Goal: Task Accomplishment & Management: Use online tool/utility

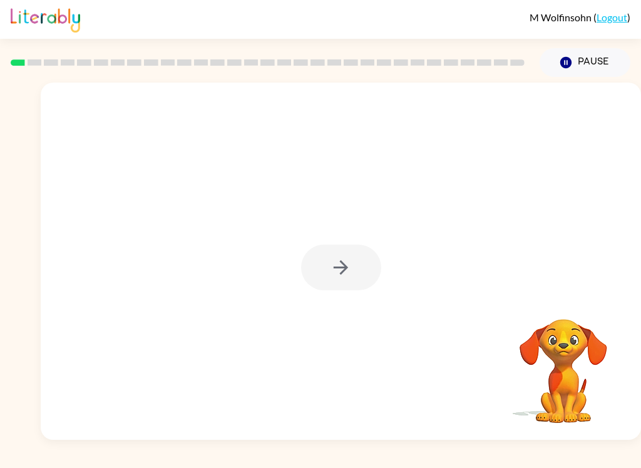
click at [369, 269] on div at bounding box center [341, 268] width 80 height 46
click at [347, 267] on icon "button" at bounding box center [341, 267] width 14 height 14
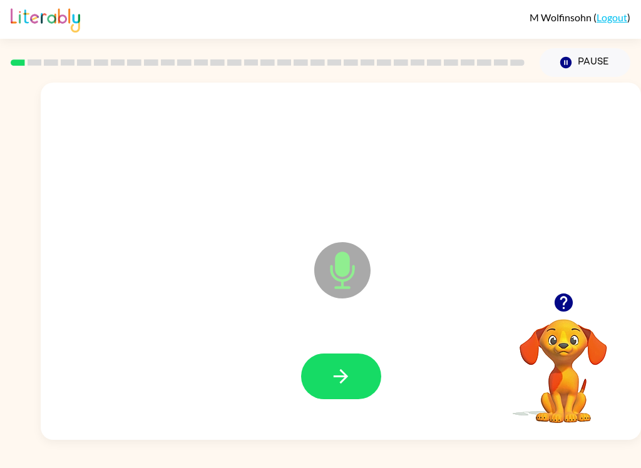
click at [357, 367] on button "button" at bounding box center [341, 377] width 80 height 46
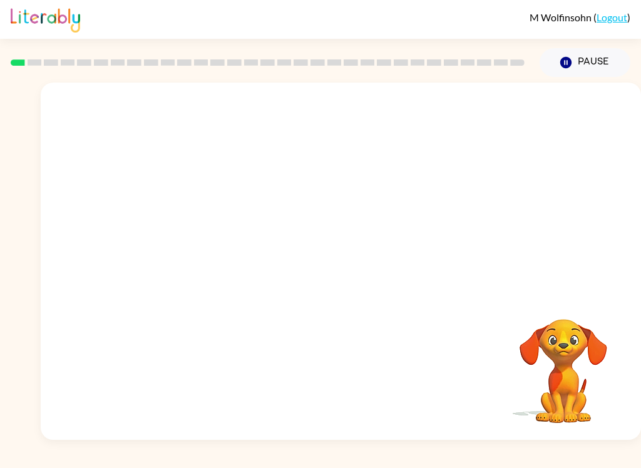
click at [48, 270] on div at bounding box center [341, 261] width 600 height 357
click at [47, 269] on div at bounding box center [341, 261] width 600 height 357
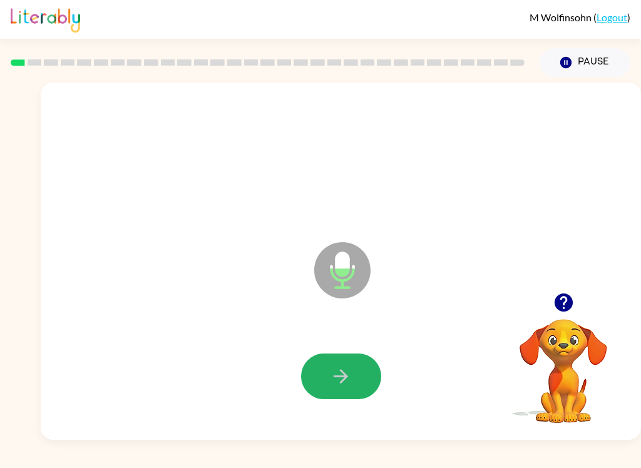
click at [356, 368] on button "button" at bounding box center [341, 377] width 80 height 46
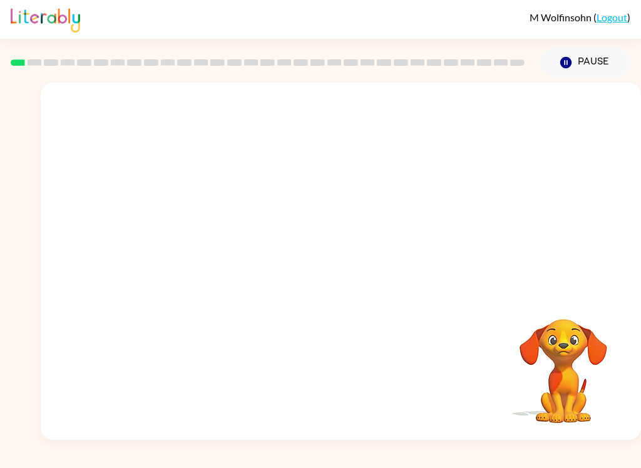
click at [571, 440] on div at bounding box center [341, 261] width 600 height 357
click at [567, 301] on video "Your browser must support playing .mp4 files to use Literably. Please try using…" at bounding box center [563, 362] width 125 height 125
click at [567, 300] on div at bounding box center [341, 261] width 600 height 357
click at [554, 275] on div at bounding box center [341, 261] width 600 height 357
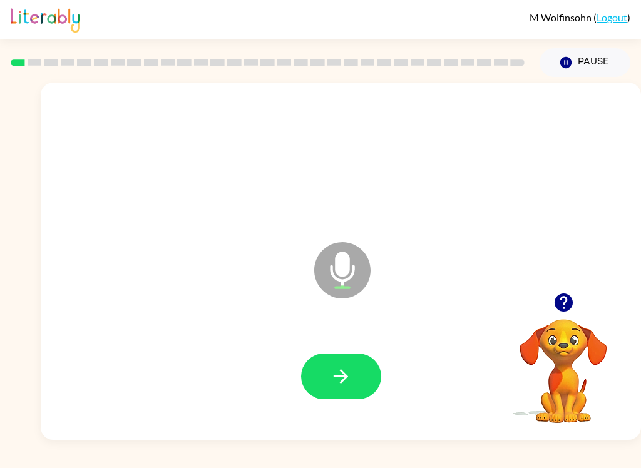
click at [564, 334] on video "Your browser must support playing .mp4 files to use Literably. Please try using…" at bounding box center [563, 362] width 125 height 125
click at [572, 359] on video "Your browser must support playing .mp4 files to use Literably. Please try using…" at bounding box center [563, 362] width 125 height 125
click at [567, 318] on button "button" at bounding box center [564, 303] width 32 height 32
click at [567, 318] on video "Your browser must support playing .mp4 files to use Literably. Please try using…" at bounding box center [563, 362] width 125 height 125
click at [554, 302] on video "Your browser must support playing .mp4 files to use Literably. Please try using…" at bounding box center [563, 362] width 125 height 125
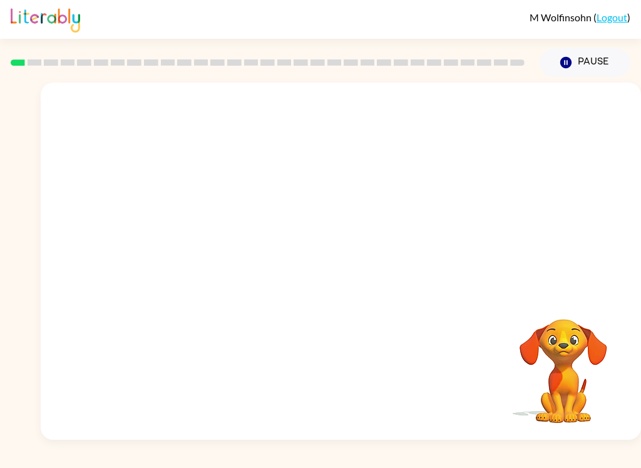
click at [556, 285] on div at bounding box center [340, 268] width 575 height 103
click at [575, 313] on video "Your browser must support playing .mp4 files to use Literably. Please try using…" at bounding box center [563, 362] width 125 height 125
click at [587, 389] on video "Your browser must support playing .mp4 files to use Literably. Please try using…" at bounding box center [563, 362] width 125 height 125
click at [630, 407] on div at bounding box center [341, 261] width 600 height 357
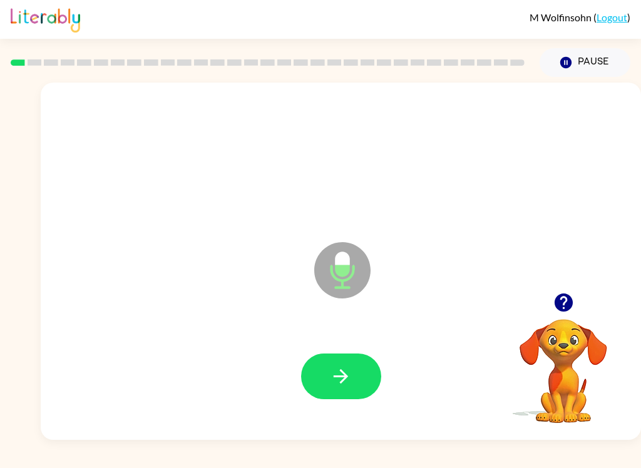
click at [351, 384] on icon "button" at bounding box center [341, 377] width 22 height 22
click at [347, 379] on icon "button" at bounding box center [341, 377] width 22 height 22
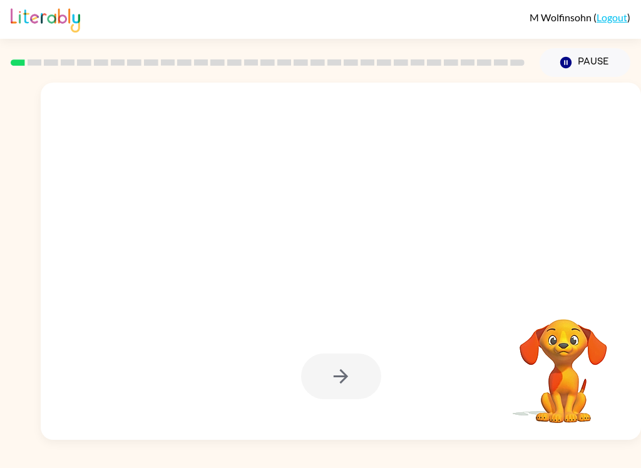
click at [363, 386] on div at bounding box center [341, 377] width 80 height 46
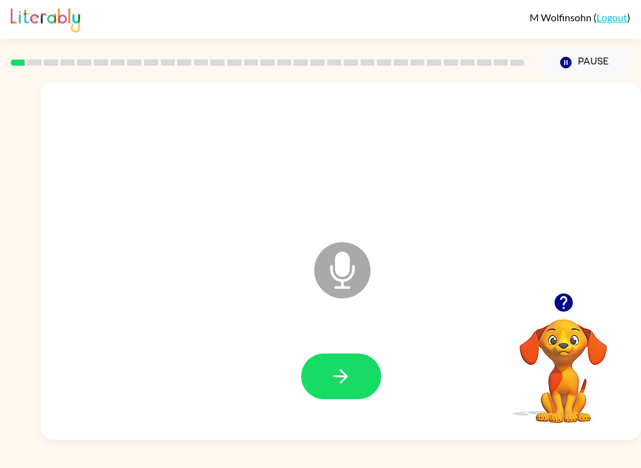
click at [346, 386] on icon "button" at bounding box center [341, 377] width 22 height 22
click at [355, 376] on button "button" at bounding box center [341, 377] width 80 height 46
click at [323, 373] on button "button" at bounding box center [341, 377] width 80 height 46
click at [368, 363] on button "button" at bounding box center [341, 377] width 80 height 46
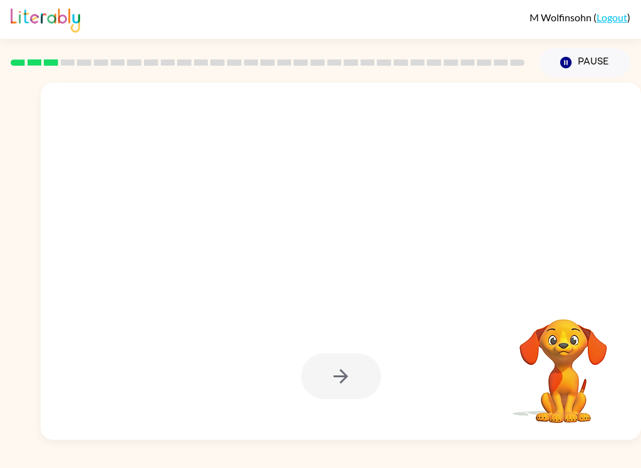
click at [363, 372] on div at bounding box center [341, 377] width 80 height 46
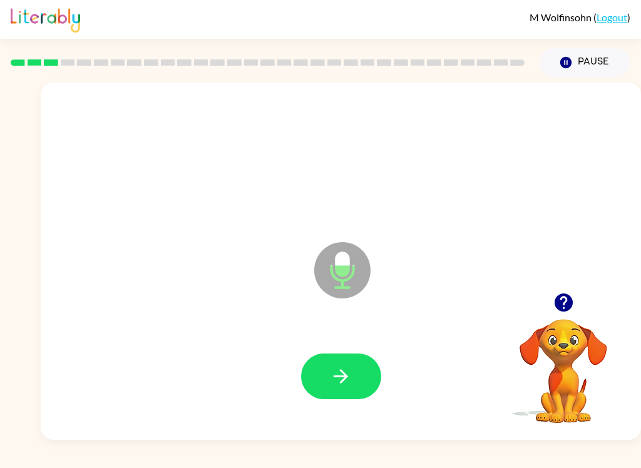
click at [361, 377] on button "button" at bounding box center [341, 377] width 80 height 46
click at [353, 378] on button "button" at bounding box center [341, 377] width 80 height 46
click at [360, 381] on button "button" at bounding box center [341, 377] width 80 height 46
click at [358, 379] on button "button" at bounding box center [341, 377] width 80 height 46
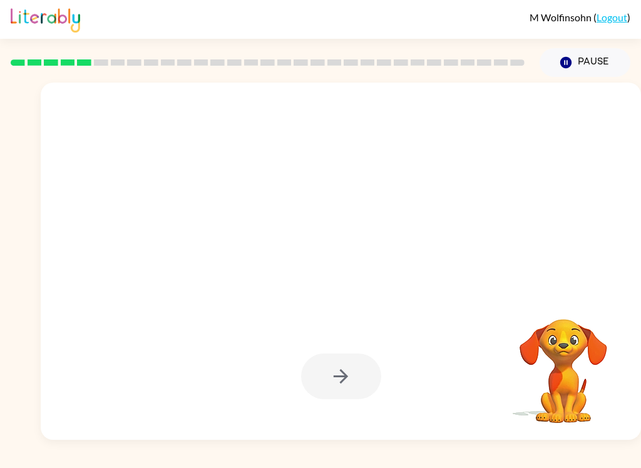
click at [374, 381] on div at bounding box center [341, 377] width 80 height 46
click at [386, 388] on div at bounding box center [340, 377] width 575 height 103
click at [385, 388] on div at bounding box center [340, 377] width 575 height 103
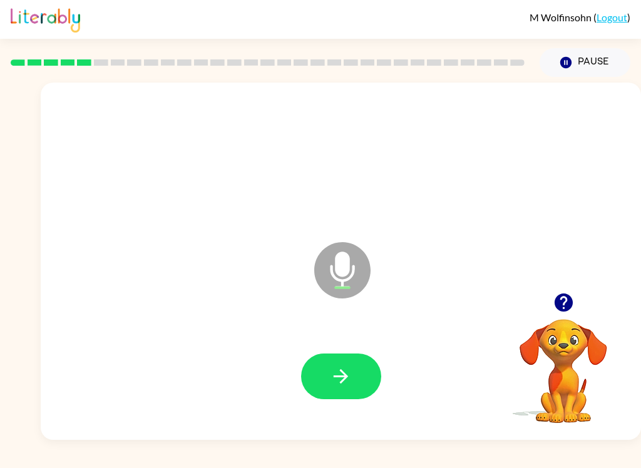
click at [359, 388] on button "button" at bounding box center [341, 377] width 80 height 46
click at [353, 354] on button "button" at bounding box center [341, 377] width 80 height 46
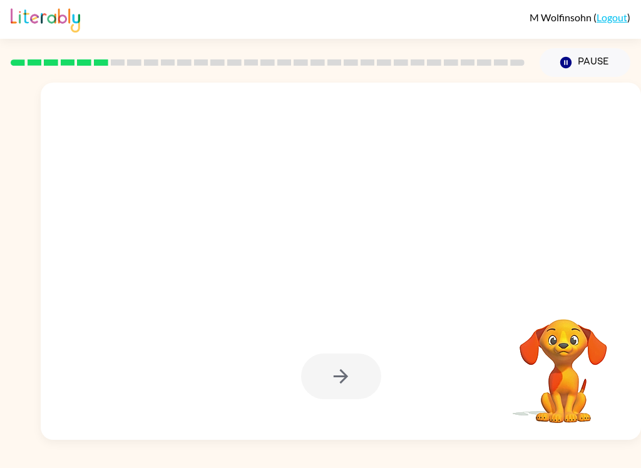
click at [599, 388] on video "Your browser must support playing .mp4 files to use Literably. Please try using…" at bounding box center [563, 362] width 125 height 125
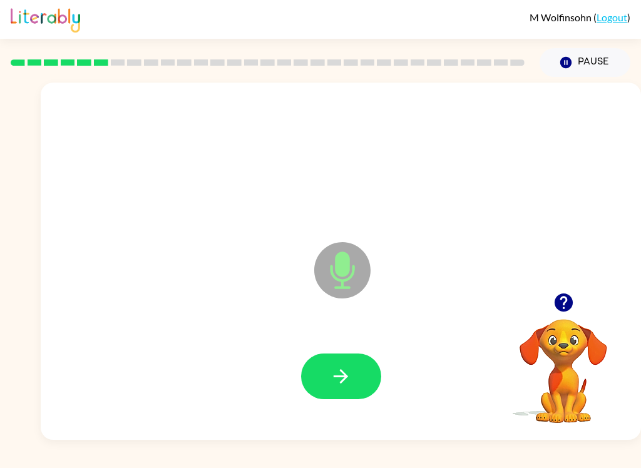
click at [359, 361] on button "button" at bounding box center [341, 377] width 80 height 46
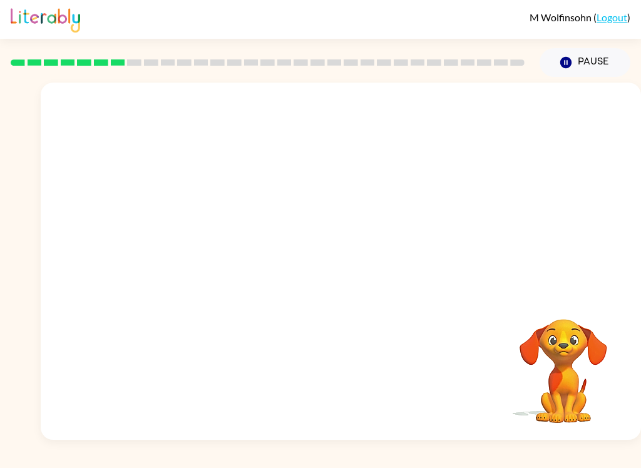
click at [640, 414] on div "Your browser must support playing .mp4 files to use Literably. Please try using…" at bounding box center [341, 261] width 600 height 357
click at [552, 301] on video "Your browser must support playing .mp4 files to use Literably. Please try using…" at bounding box center [563, 362] width 125 height 125
click at [582, 282] on div at bounding box center [341, 261] width 600 height 357
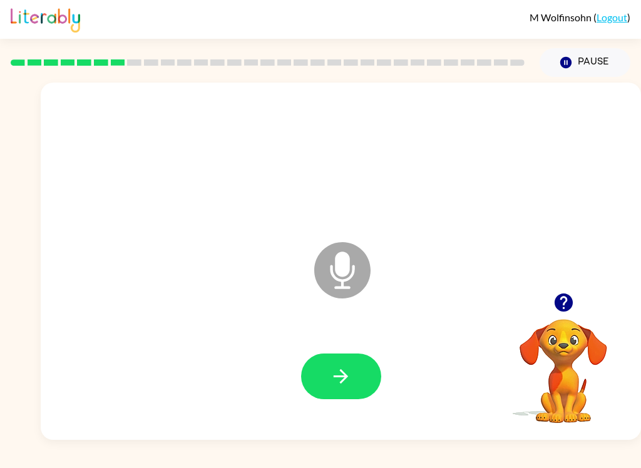
click at [354, 383] on button "button" at bounding box center [341, 377] width 80 height 46
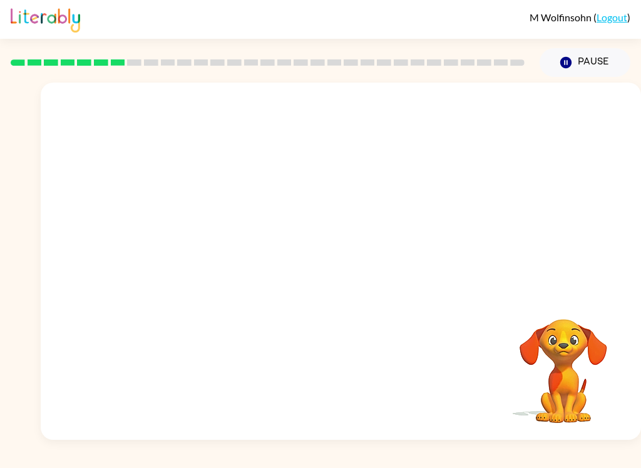
click at [557, 382] on video "Your browser must support playing .mp4 files to use Literably. Please try using…" at bounding box center [563, 362] width 125 height 125
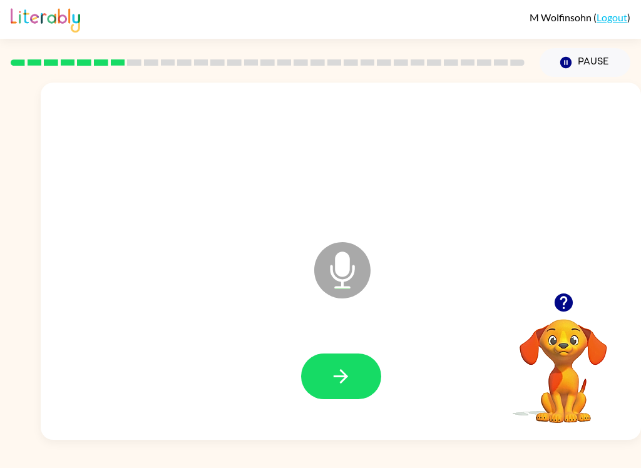
click at [360, 366] on button "button" at bounding box center [341, 377] width 80 height 46
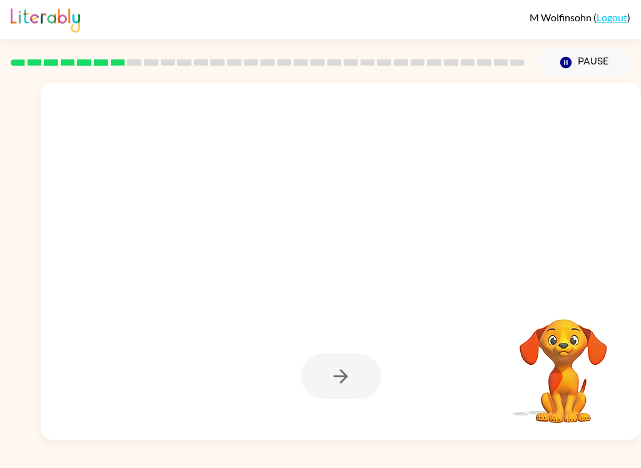
click at [589, 404] on video "Your browser must support playing .mp4 files to use Literably. Please try using…" at bounding box center [563, 362] width 125 height 125
click at [364, 369] on div at bounding box center [341, 377] width 80 height 46
click at [602, 348] on video "Your browser must support playing .mp4 files to use Literably. Please try using…" at bounding box center [563, 362] width 125 height 125
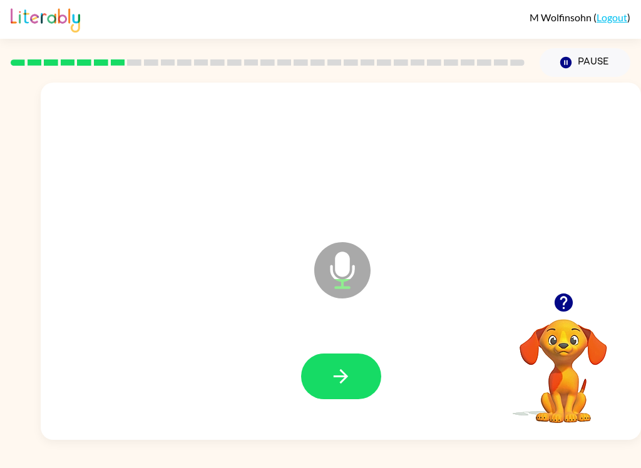
click at [364, 389] on button "button" at bounding box center [341, 377] width 80 height 46
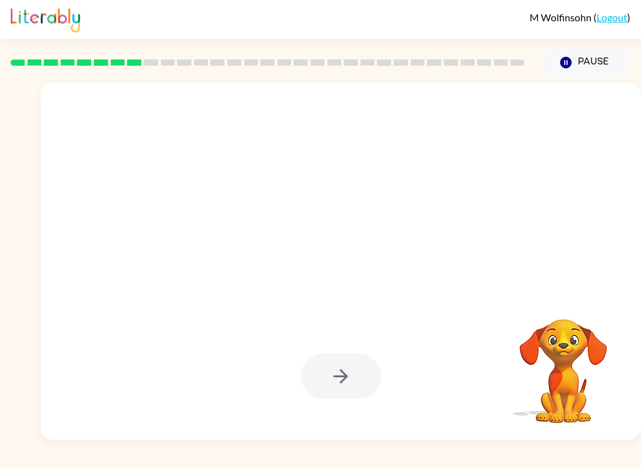
click at [203, 457] on div "[PERSON_NAME] ( Logout ) Pause Pause Your browser must support playing .mp4 fil…" at bounding box center [320, 234] width 641 height 468
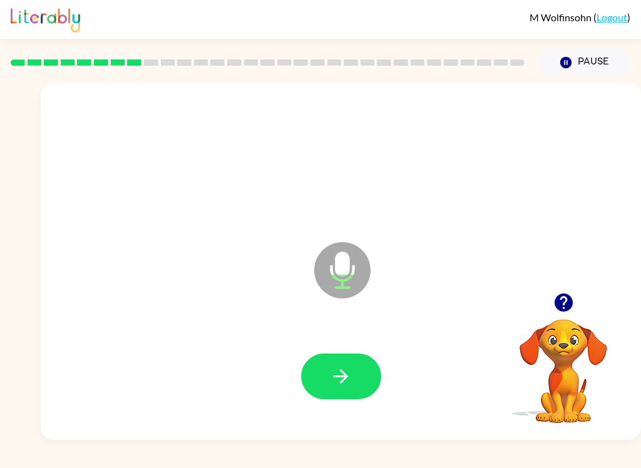
click at [359, 364] on button "button" at bounding box center [341, 377] width 80 height 46
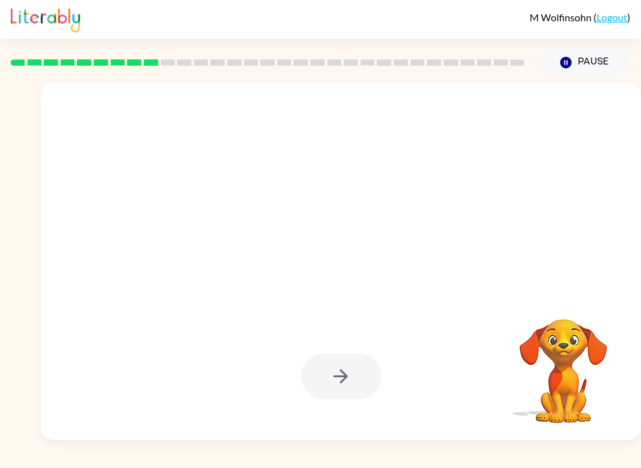
click at [351, 445] on div "[PERSON_NAME] ( Logout ) Pause Pause Your browser must support playing .mp4 fil…" at bounding box center [320, 234] width 641 height 468
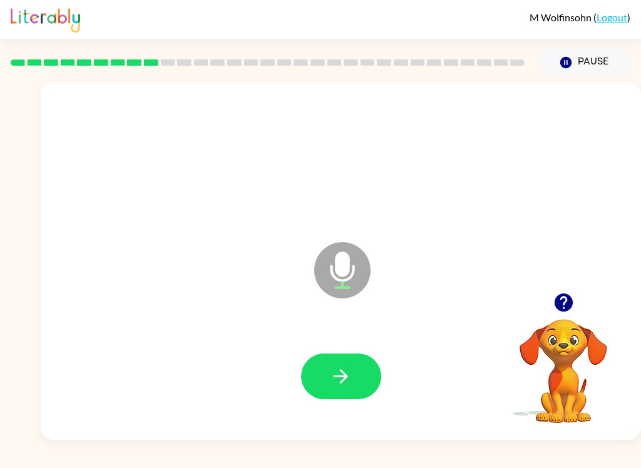
click at [378, 361] on div at bounding box center [341, 377] width 80 height 46
click at [366, 357] on button "button" at bounding box center [341, 377] width 80 height 46
click at [341, 359] on button "button" at bounding box center [341, 377] width 80 height 46
click at [357, 366] on button "button" at bounding box center [341, 377] width 80 height 46
click at [352, 393] on button "button" at bounding box center [341, 377] width 80 height 46
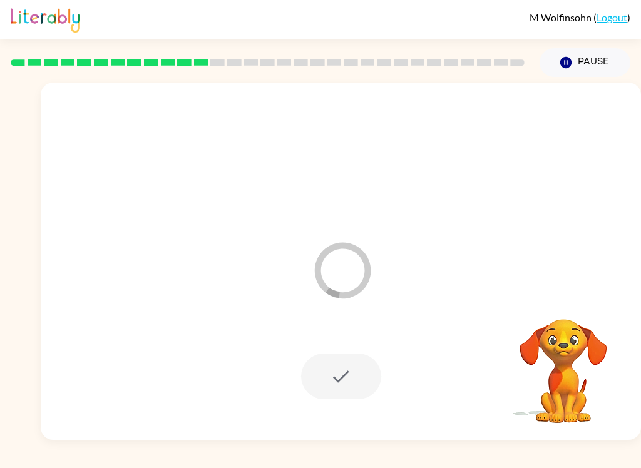
click at [640, 463] on div "[PERSON_NAME] ( Logout ) Pause Pause Loader Your response is being sent to our …" at bounding box center [320, 234] width 641 height 468
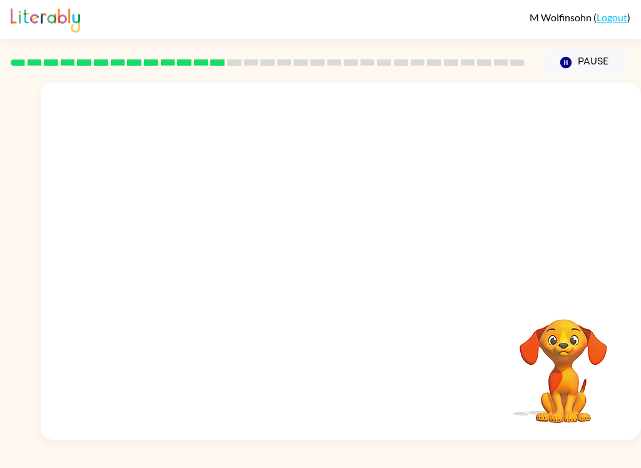
click at [565, 182] on div at bounding box center [341, 188] width 600 height 210
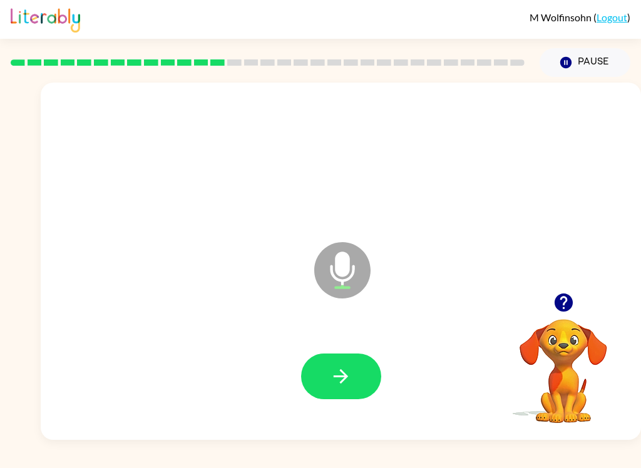
click at [337, 383] on icon "button" at bounding box center [341, 377] width 22 height 22
click at [331, 385] on icon "button" at bounding box center [341, 377] width 22 height 22
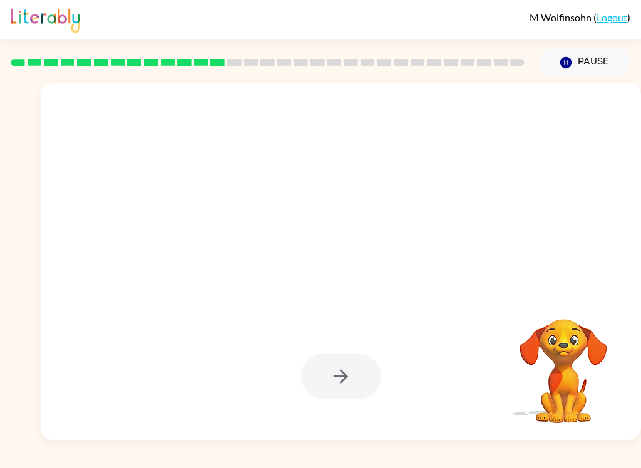
click at [362, 370] on div at bounding box center [341, 377] width 80 height 46
click at [475, 378] on div at bounding box center [340, 377] width 575 height 103
click at [546, 325] on video "Your browser must support playing .mp4 files to use Literably. Please try using…" at bounding box center [563, 362] width 125 height 125
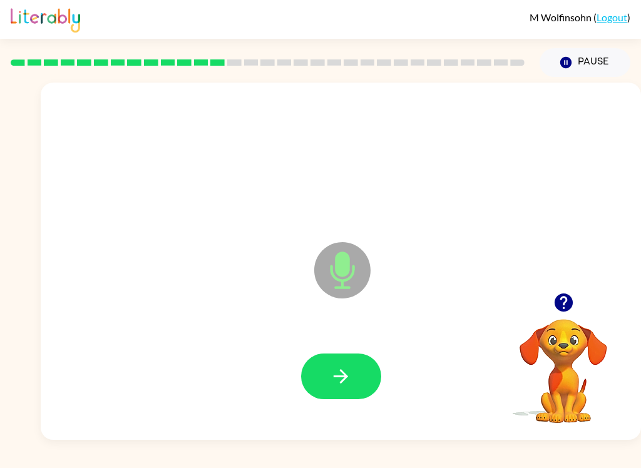
click at [361, 373] on button "button" at bounding box center [341, 377] width 80 height 46
click at [363, 354] on button "button" at bounding box center [341, 377] width 80 height 46
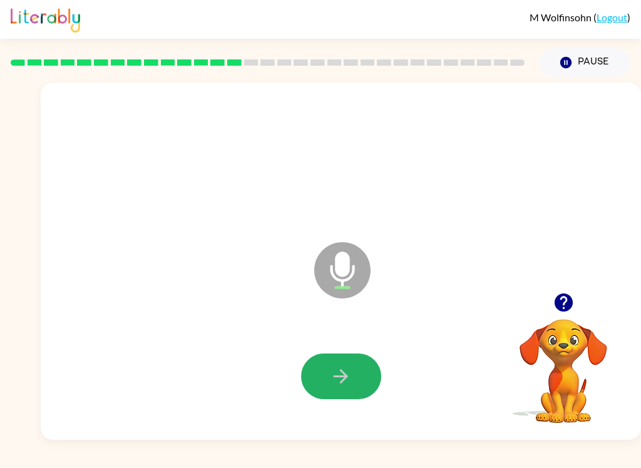
click at [317, 398] on button "button" at bounding box center [341, 377] width 80 height 46
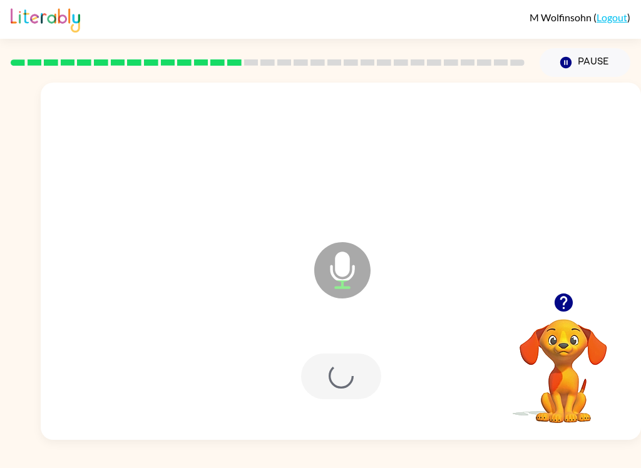
click at [319, 394] on div at bounding box center [341, 377] width 80 height 46
click at [329, 413] on div at bounding box center [340, 377] width 575 height 103
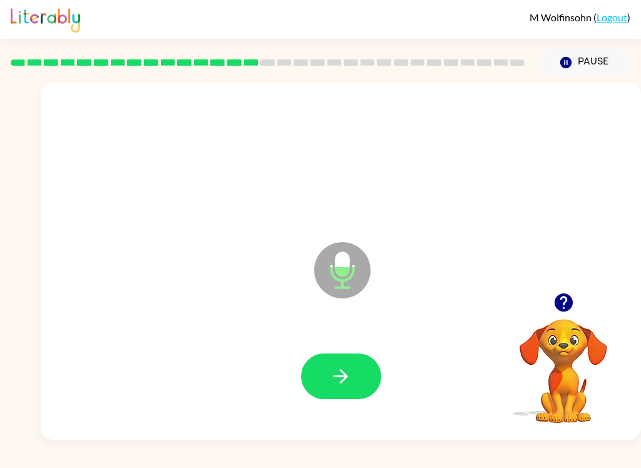
click at [356, 381] on button "button" at bounding box center [341, 377] width 80 height 46
click at [348, 372] on icon "button" at bounding box center [341, 377] width 22 height 22
click at [351, 369] on icon "button" at bounding box center [341, 377] width 22 height 22
click at [355, 366] on button "button" at bounding box center [341, 377] width 80 height 46
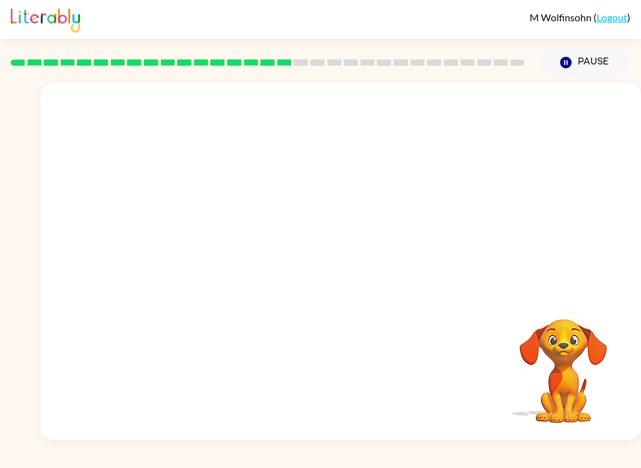
click at [482, 461] on div "[PERSON_NAME] ( Logout ) Pause Pause Your browser must support playing .mp4 fil…" at bounding box center [320, 234] width 641 height 468
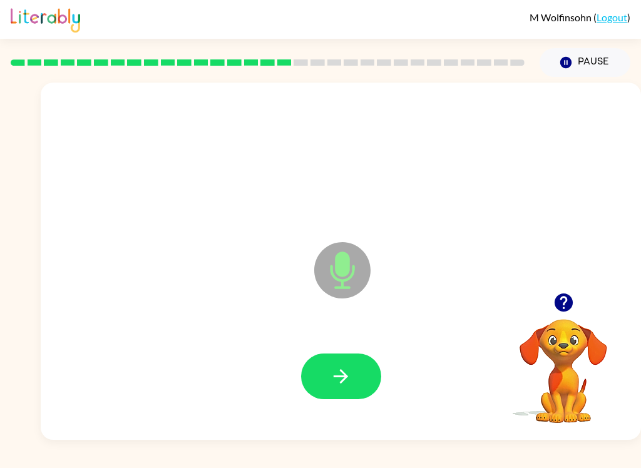
click at [363, 364] on button "button" at bounding box center [341, 377] width 80 height 46
click at [340, 368] on icon "button" at bounding box center [341, 377] width 22 height 22
click at [357, 372] on button "button" at bounding box center [341, 377] width 80 height 46
click at [363, 364] on button "button" at bounding box center [341, 377] width 80 height 46
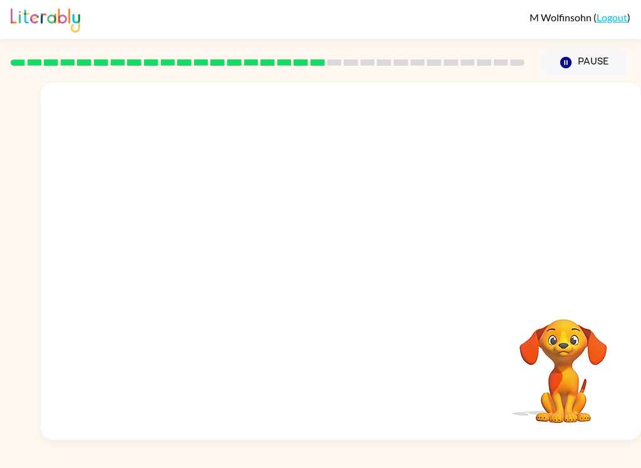
click at [635, 386] on div "Your browser must support playing .mp4 files to use Literably. Please try using…" at bounding box center [341, 261] width 600 height 357
click at [638, 374] on div "Your browser must support playing .mp4 files to use Literably. Please try using…" at bounding box center [341, 261] width 600 height 357
click at [635, 378] on div "Your browser must support playing .mp4 files to use Literably. Please try using…" at bounding box center [341, 261] width 600 height 357
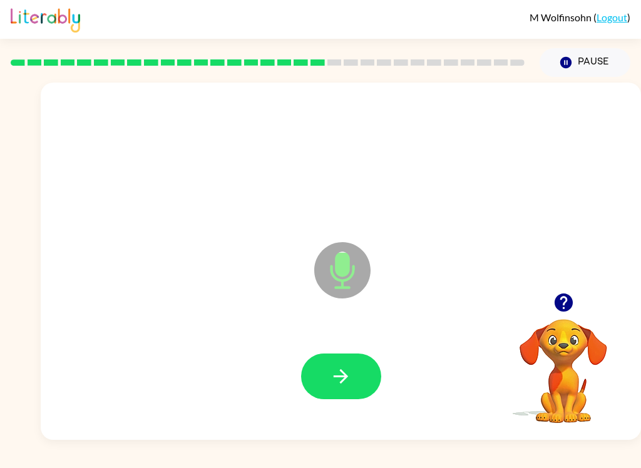
click at [366, 356] on button "button" at bounding box center [341, 377] width 80 height 46
click at [367, 391] on button "button" at bounding box center [341, 377] width 80 height 46
click at [355, 357] on button "button" at bounding box center [341, 377] width 80 height 46
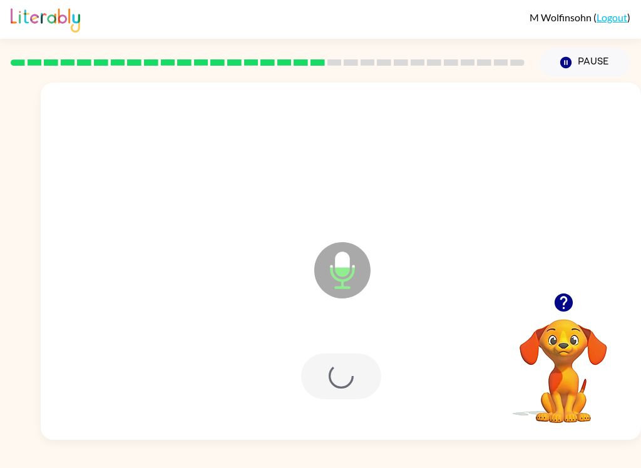
click at [341, 385] on div at bounding box center [341, 377] width 80 height 46
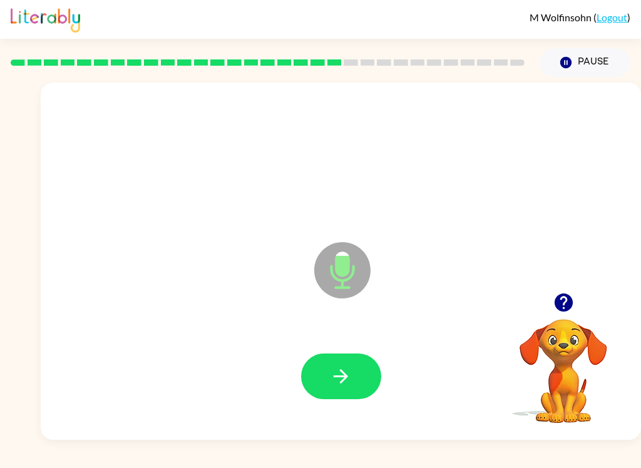
click at [327, 398] on button "button" at bounding box center [341, 377] width 80 height 46
click at [356, 371] on button "button" at bounding box center [341, 377] width 80 height 46
click at [367, 393] on button "button" at bounding box center [341, 377] width 80 height 46
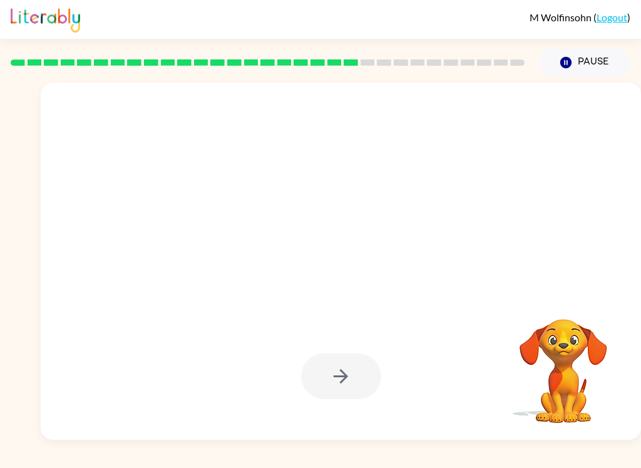
click at [639, 67] on div "[PERSON_NAME] ( Logout ) Pause Pause Your browser must support playing .mp4 fil…" at bounding box center [320, 234] width 641 height 468
click at [1, 302] on div "Your browser must support playing .mp4 files to use Literably. Please try using…" at bounding box center [320, 258] width 641 height 363
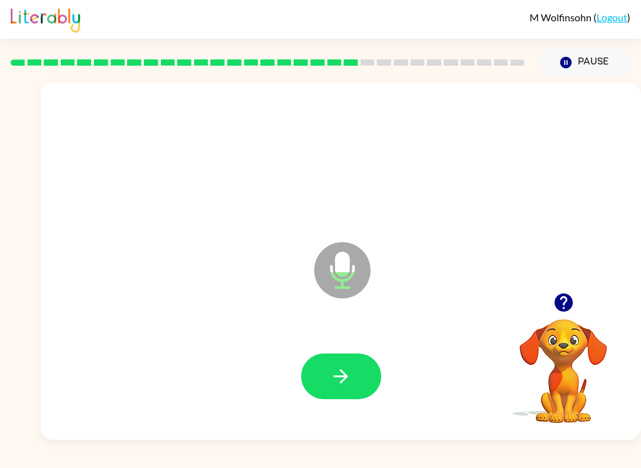
click at [369, 380] on button "button" at bounding box center [341, 377] width 80 height 46
click at [352, 373] on button "button" at bounding box center [341, 377] width 80 height 46
click at [359, 378] on button "button" at bounding box center [341, 377] width 80 height 46
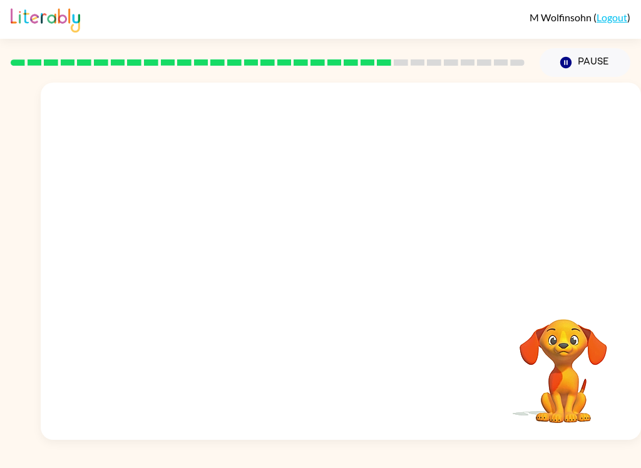
click at [573, 419] on video "Your browser must support playing .mp4 files to use Literably. Please try using…" at bounding box center [563, 362] width 125 height 125
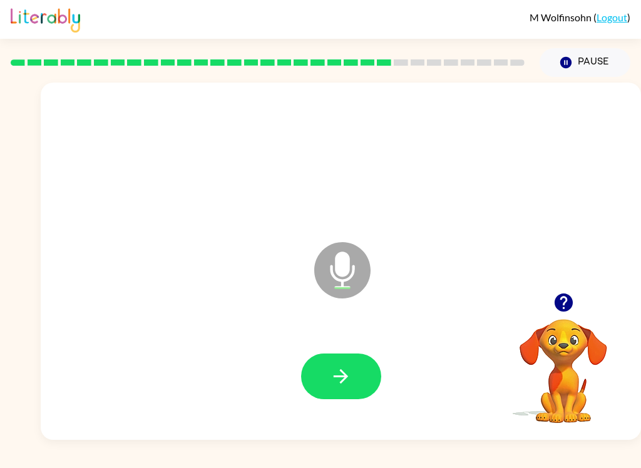
click at [371, 361] on button "button" at bounding box center [341, 377] width 80 height 46
click at [352, 388] on button "button" at bounding box center [341, 377] width 80 height 46
click at [365, 384] on button "button" at bounding box center [341, 377] width 80 height 46
click at [349, 379] on icon "button" at bounding box center [341, 377] width 22 height 22
click at [354, 372] on button "button" at bounding box center [341, 377] width 80 height 46
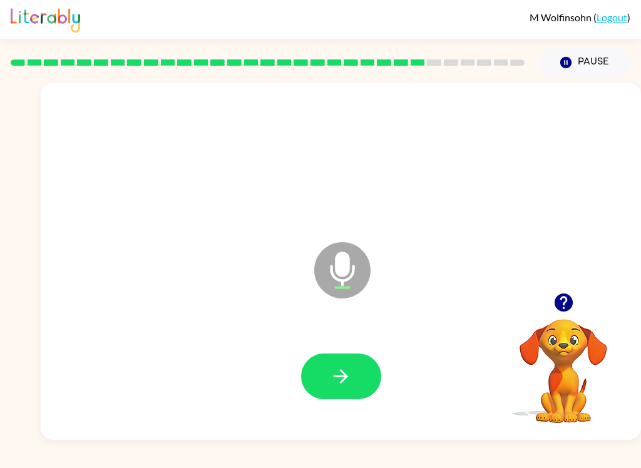
click at [334, 361] on button "button" at bounding box center [341, 377] width 80 height 46
click at [335, 381] on icon "button" at bounding box center [341, 377] width 22 height 22
click at [395, 378] on div at bounding box center [340, 377] width 575 height 103
click at [336, 376] on icon "button" at bounding box center [341, 376] width 14 height 14
click at [380, 359] on div at bounding box center [341, 377] width 80 height 46
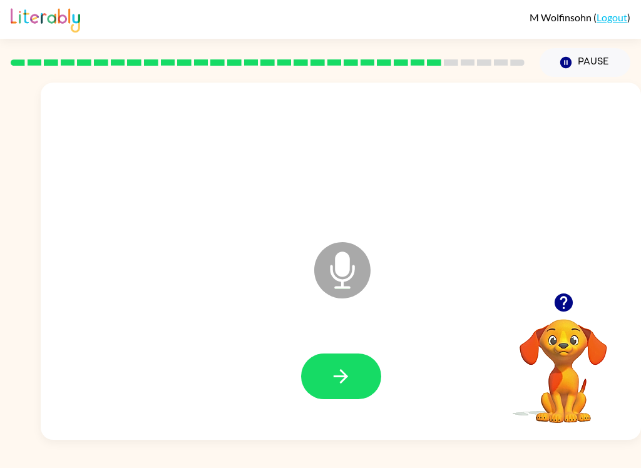
click at [363, 344] on div at bounding box center [340, 377] width 575 height 103
click at [362, 344] on div at bounding box center [340, 377] width 575 height 103
click at [356, 376] on button "button" at bounding box center [341, 377] width 80 height 46
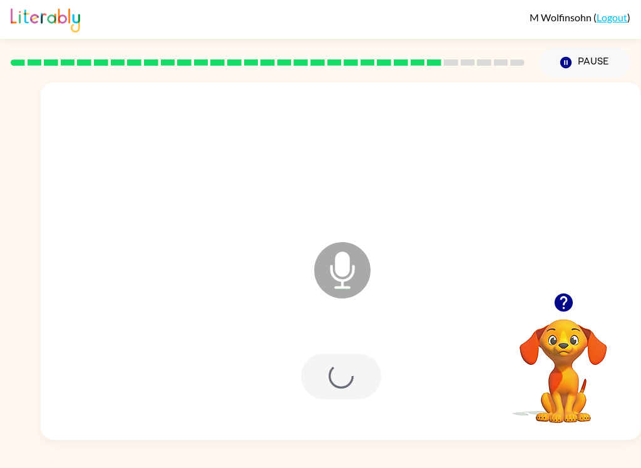
click at [356, 376] on div at bounding box center [341, 377] width 80 height 46
click at [356, 374] on div at bounding box center [341, 377] width 80 height 46
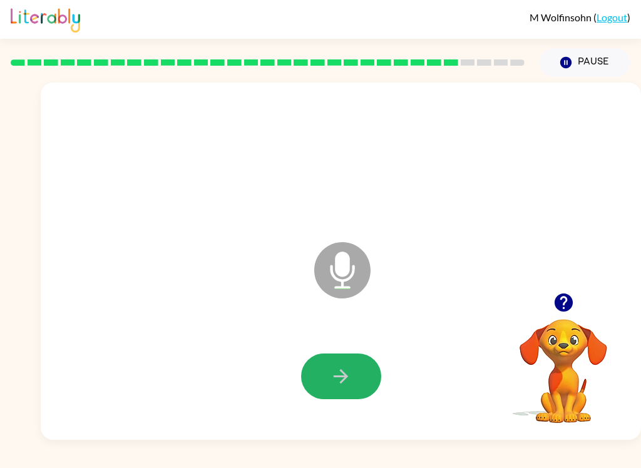
click at [326, 375] on button "button" at bounding box center [341, 377] width 80 height 46
click at [338, 377] on icon "button" at bounding box center [341, 376] width 14 height 14
click at [354, 361] on button "button" at bounding box center [341, 377] width 80 height 46
click at [346, 384] on icon "button" at bounding box center [341, 377] width 22 height 22
click at [344, 379] on icon "button" at bounding box center [341, 377] width 22 height 22
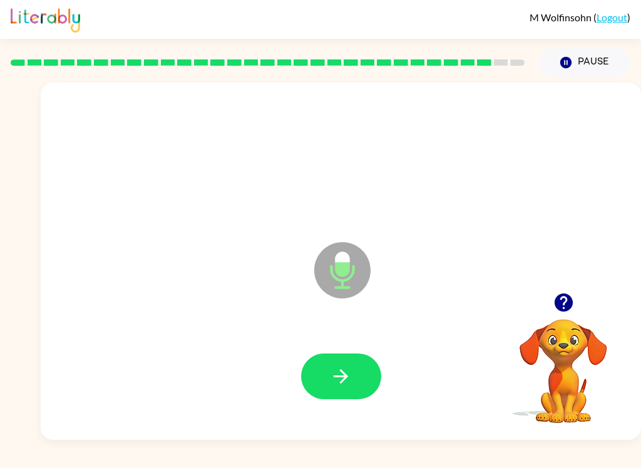
click at [337, 376] on icon "button" at bounding box center [341, 377] width 22 height 22
click at [336, 349] on div at bounding box center [340, 377] width 575 height 103
click at [316, 376] on button "button" at bounding box center [341, 377] width 80 height 46
click at [307, 381] on button "button" at bounding box center [341, 377] width 80 height 46
